Goal: Find specific page/section: Find specific page/section

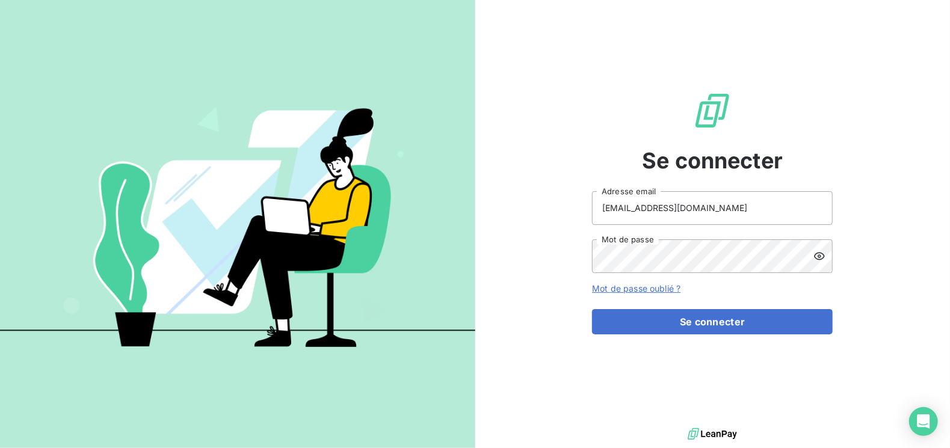
click at [694, 322] on button "Se connecter" at bounding box center [712, 321] width 241 height 25
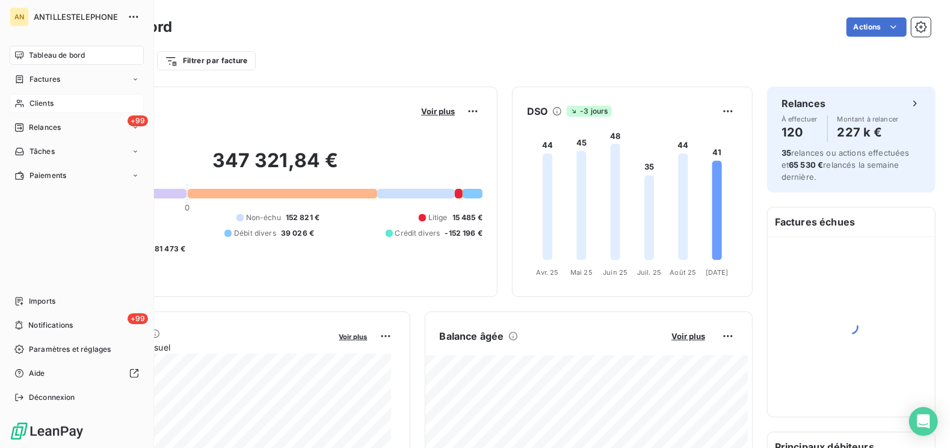
click at [37, 106] on span "Clients" at bounding box center [41, 103] width 24 height 11
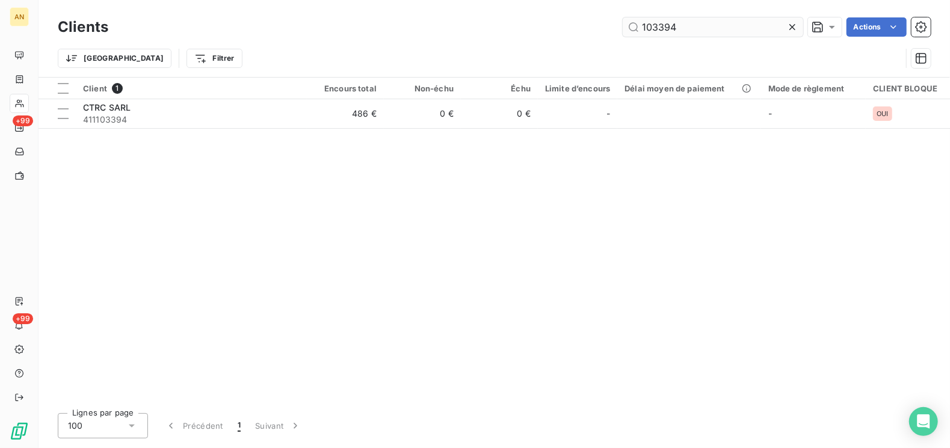
click at [680, 29] on input "103394" at bounding box center [713, 26] width 180 height 19
drag, startPoint x: 684, startPoint y: 26, endPoint x: 623, endPoint y: 41, distance: 62.4
click at [623, 28] on input "103394" at bounding box center [713, 26] width 180 height 19
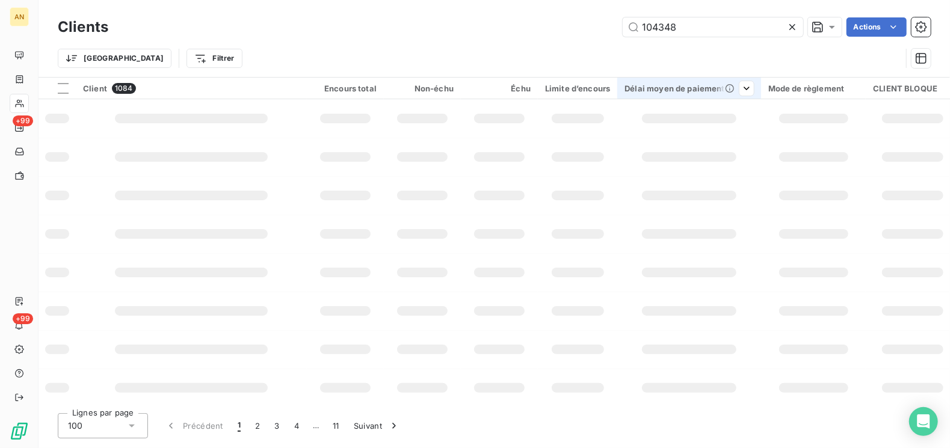
type input "104348"
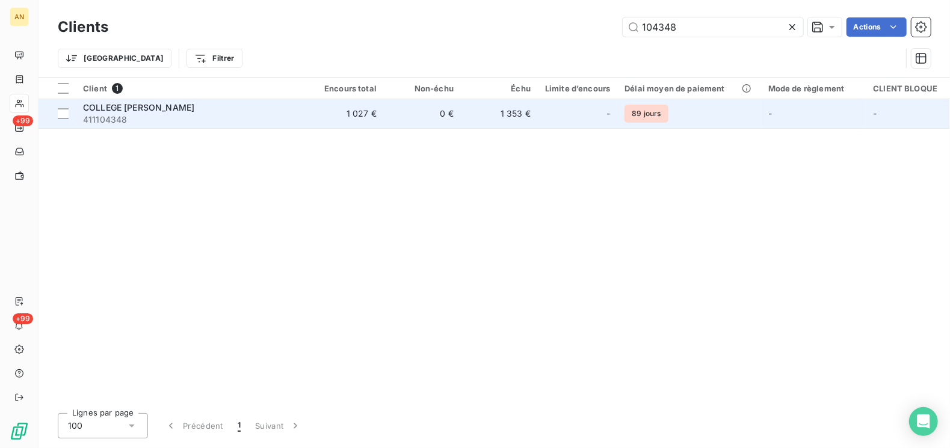
click at [304, 114] on td "COLLEGE [PERSON_NAME] 411104348" at bounding box center [191, 113] width 231 height 29
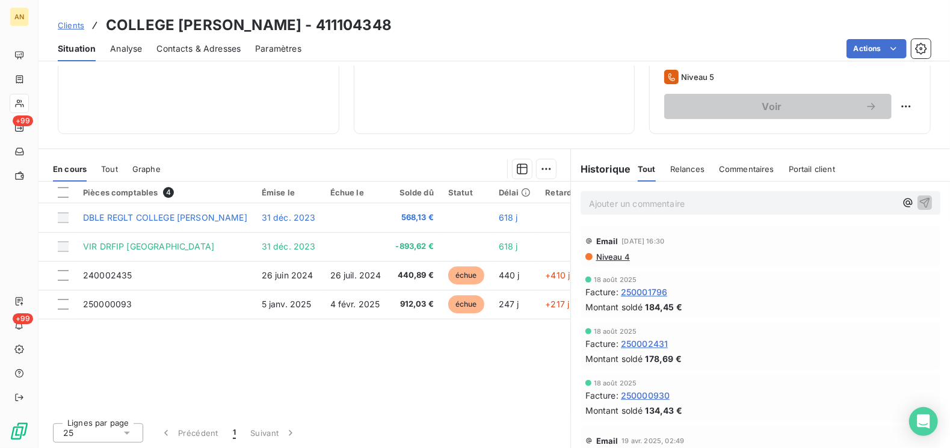
scroll to position [186, 0]
click at [609, 255] on span "Niveau 4" at bounding box center [612, 257] width 35 height 10
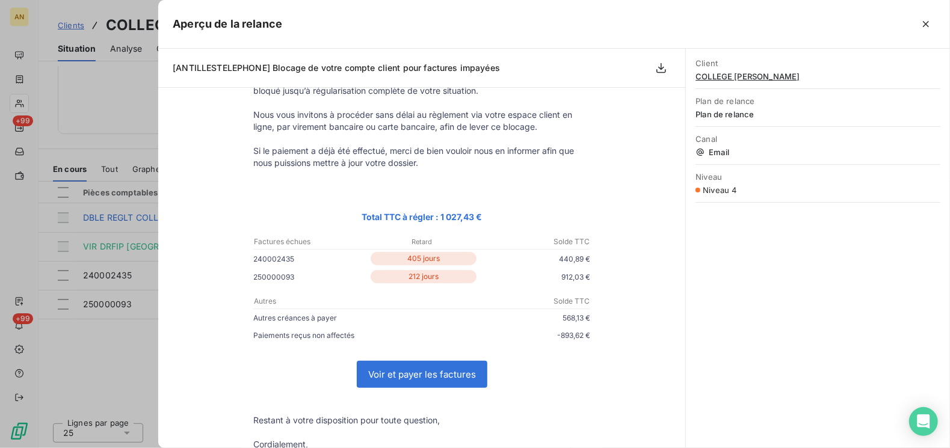
scroll to position [0, 0]
